Goal: Task Accomplishment & Management: Use online tool/utility

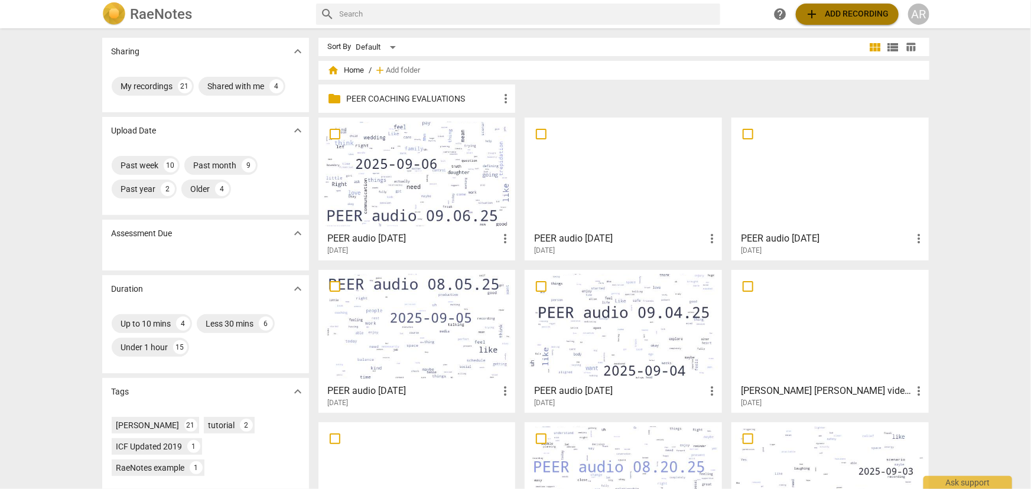
click at [842, 12] on span "add Add recording" at bounding box center [847, 14] width 84 height 14
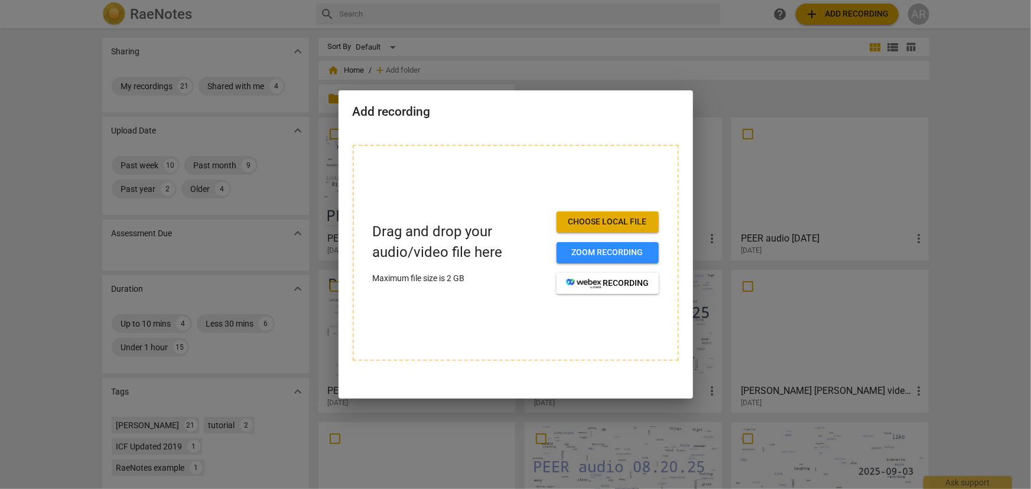
click at [593, 217] on span "Choose local file" at bounding box center [607, 222] width 83 height 12
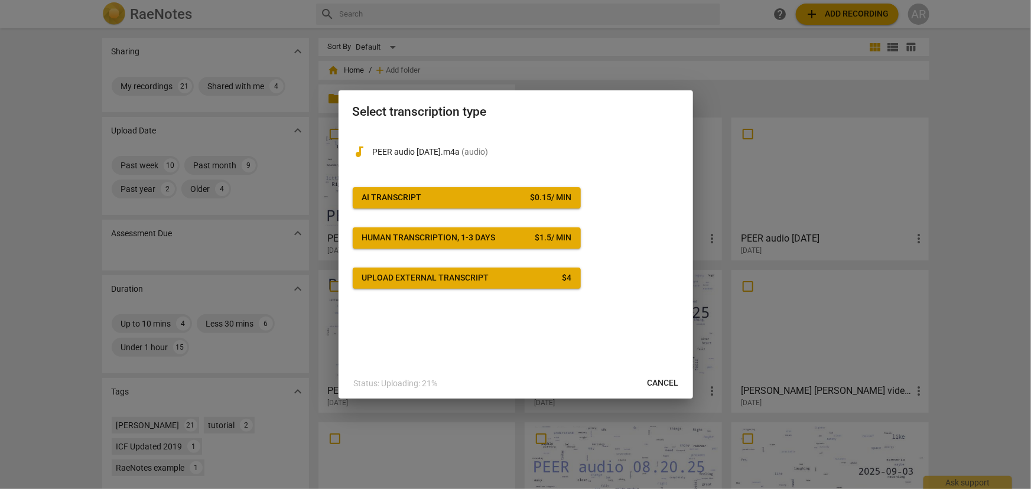
click at [510, 191] on button "AI Transcript $ 0.15 / min" at bounding box center [467, 197] width 228 height 21
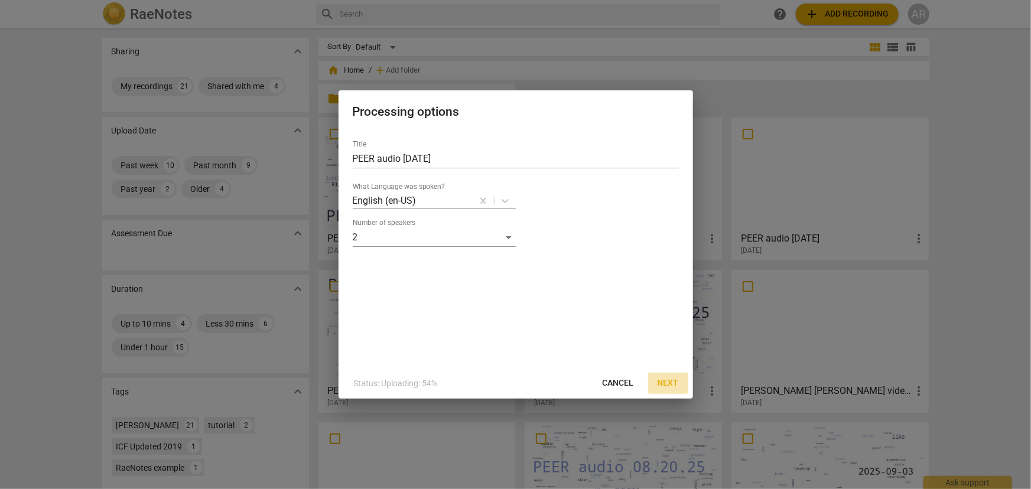
click at [668, 380] on span "Next" at bounding box center [668, 384] width 21 height 12
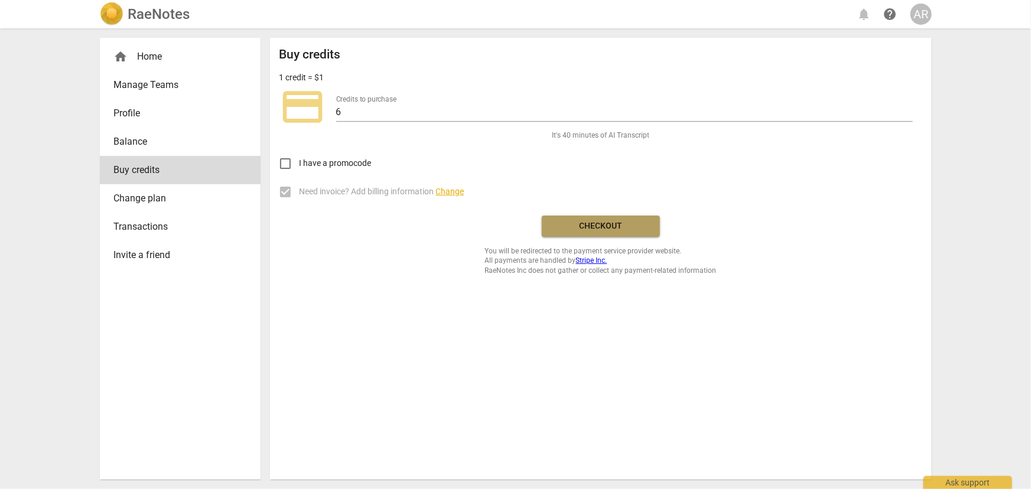
click at [609, 223] on span "Checkout" at bounding box center [600, 226] width 99 height 12
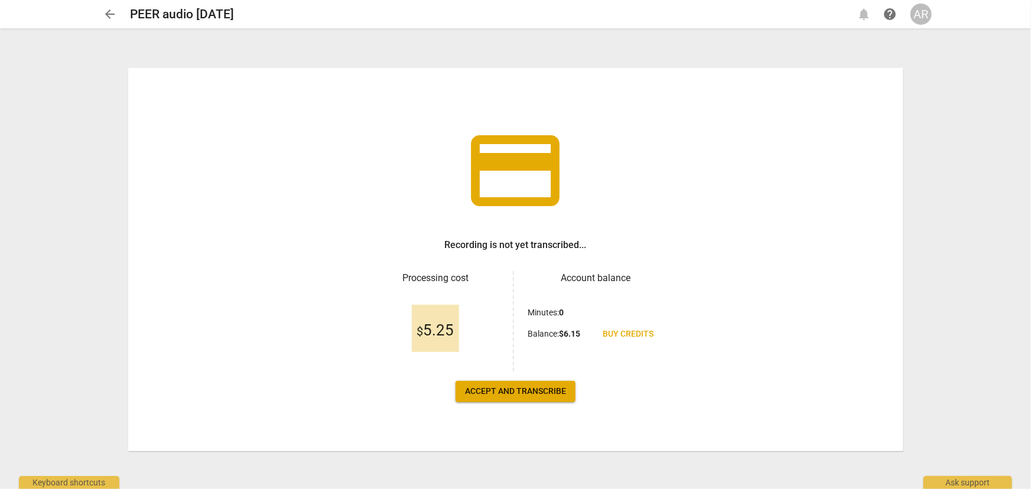
click at [507, 392] on span "Accept and transcribe" at bounding box center [515, 392] width 101 height 12
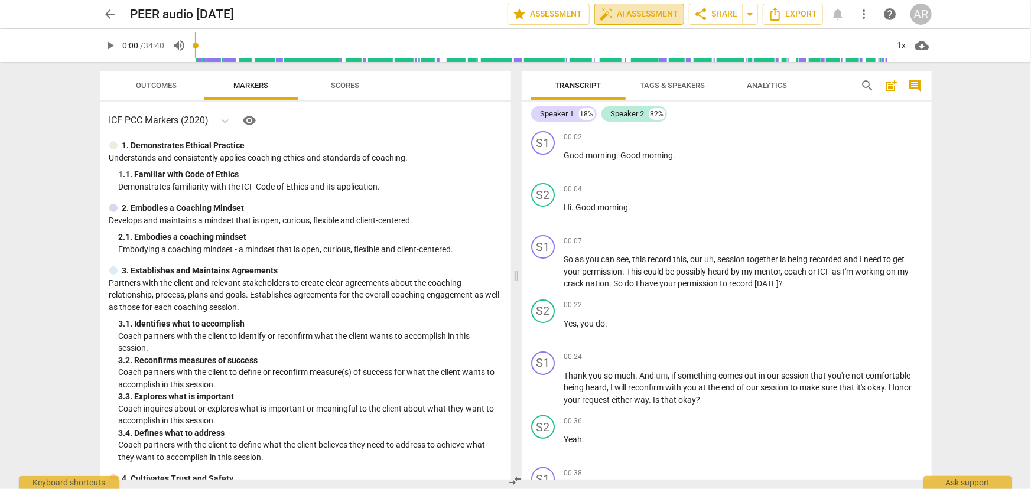
click at [629, 17] on span "auto_fix_high AI Assessment" at bounding box center [639, 14] width 79 height 14
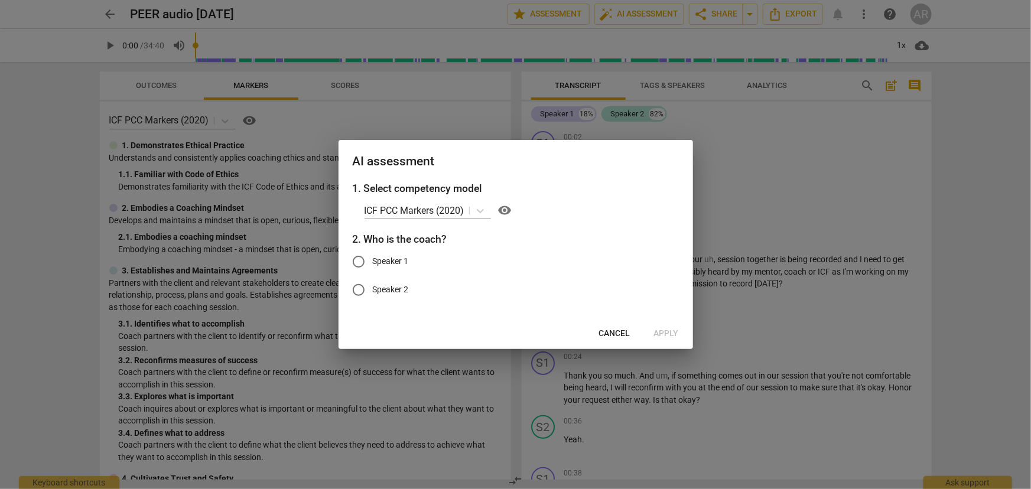
click at [614, 332] on span "Cancel" at bounding box center [614, 334] width 31 height 12
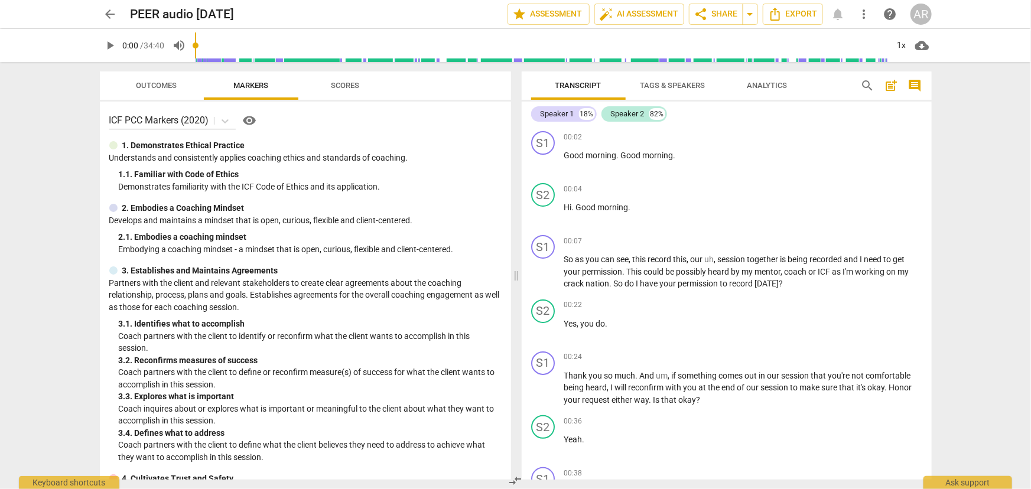
click at [657, 81] on span "Tags & Speakers" at bounding box center [672, 85] width 65 height 9
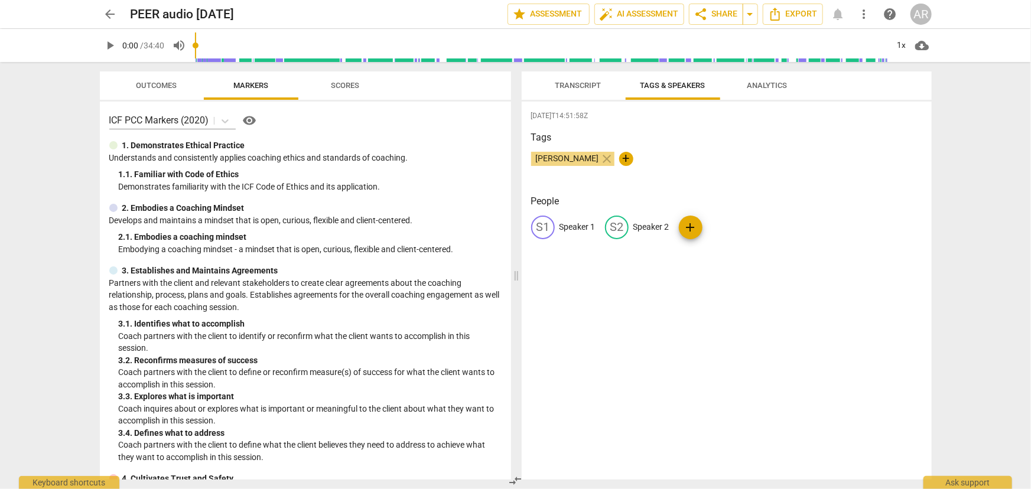
click at [576, 226] on p "Speaker 1" at bounding box center [577, 227] width 36 height 12
type input "COACH"
click at [728, 226] on p "Speaker 2" at bounding box center [728, 227] width 36 height 12
type input "CLIENT"
click at [639, 295] on div "[DATE]T14:51:58Z Tags [PERSON_NAME] close + People CO COACH edit CLIENT delete …" at bounding box center [727, 291] width 410 height 378
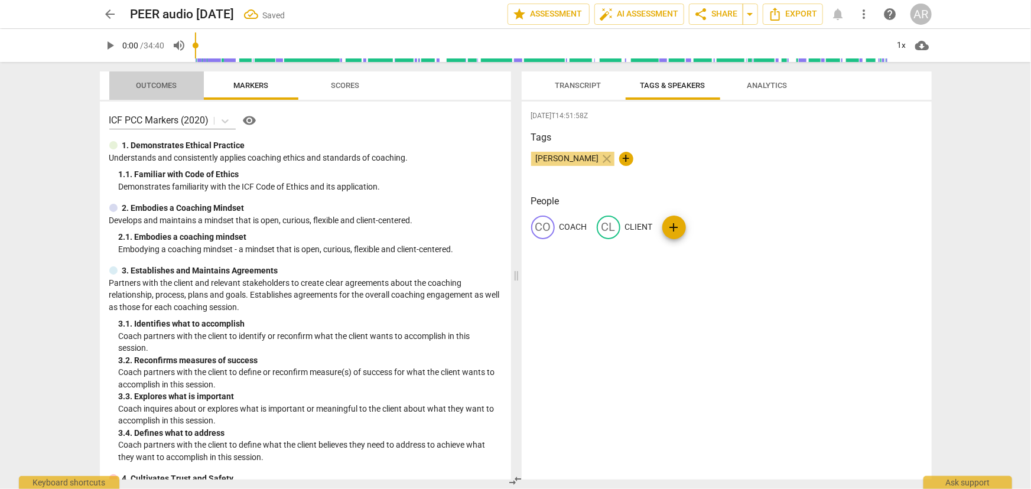
click at [161, 85] on span "Outcomes" at bounding box center [156, 85] width 41 height 9
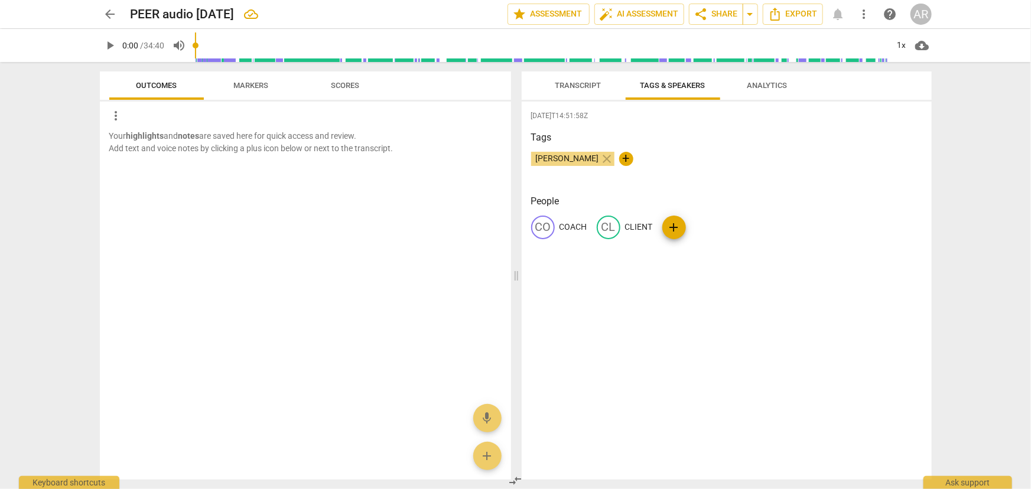
click at [256, 87] on span "Markers" at bounding box center [250, 85] width 35 height 9
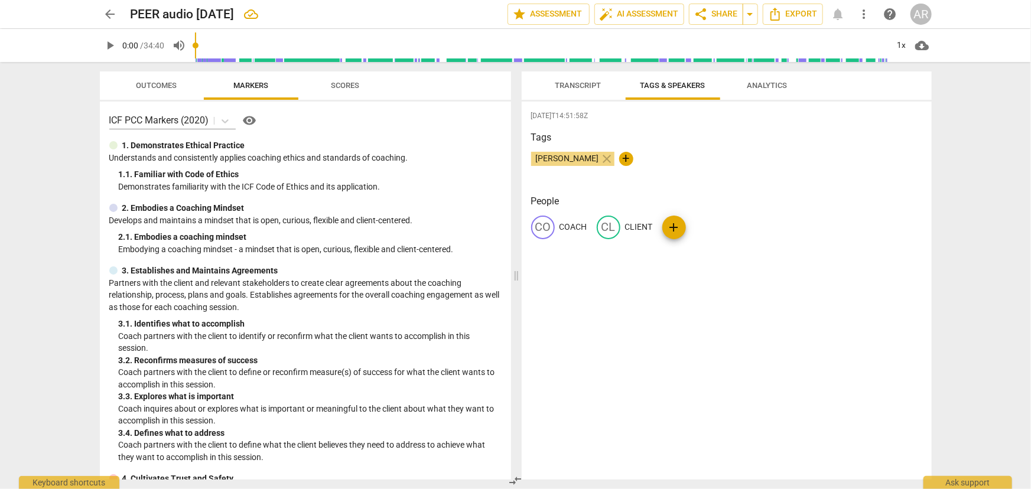
click at [349, 85] on span "Scores" at bounding box center [345, 85] width 28 height 9
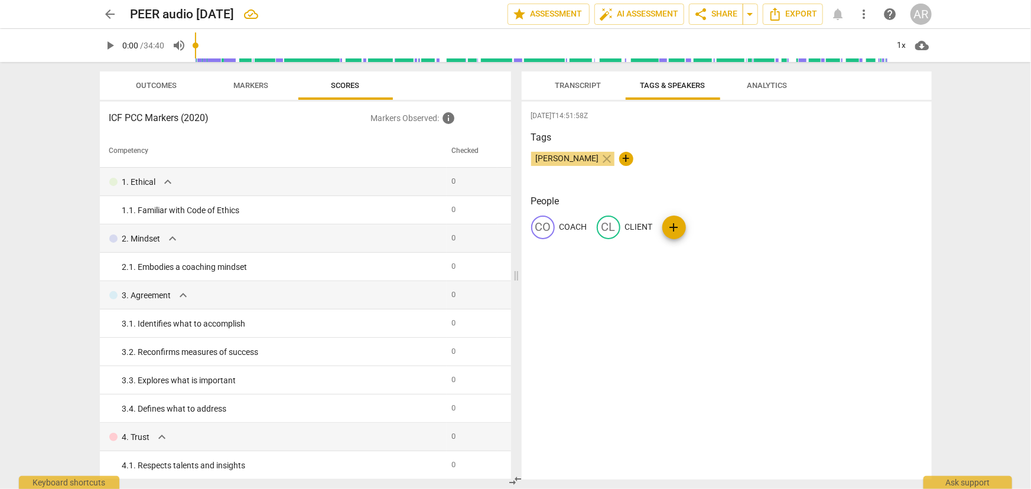
click at [575, 86] on span "Transcript" at bounding box center [578, 85] width 46 height 9
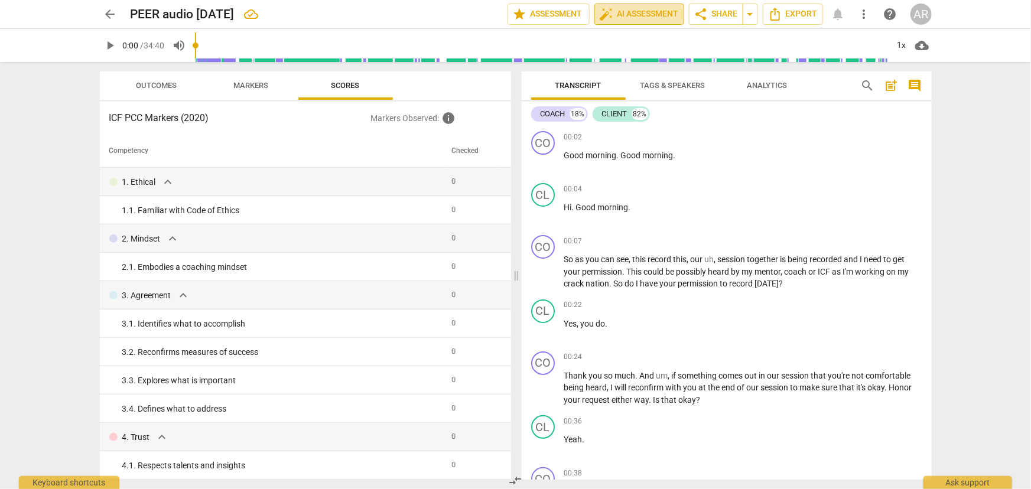
click at [626, 14] on span "auto_fix_high AI Assessment" at bounding box center [639, 14] width 79 height 14
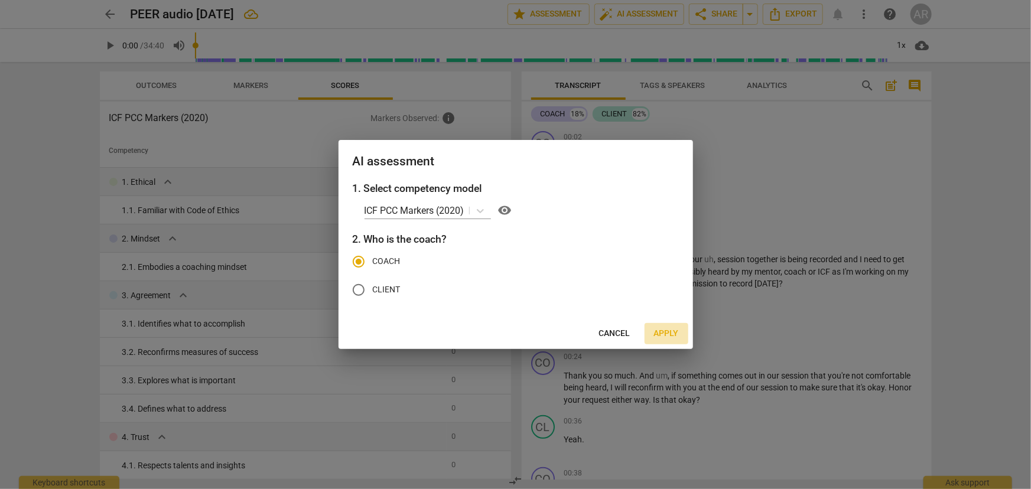
click at [668, 332] on span "Apply" at bounding box center [666, 334] width 25 height 12
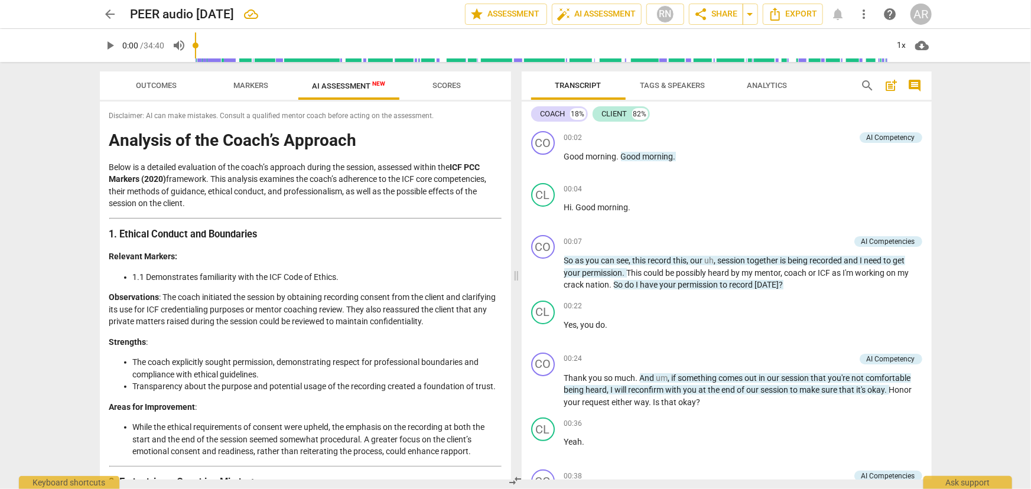
click at [109, 14] on span "arrow_back" at bounding box center [110, 14] width 14 height 14
